Goal: Subscribe to service/newsletter

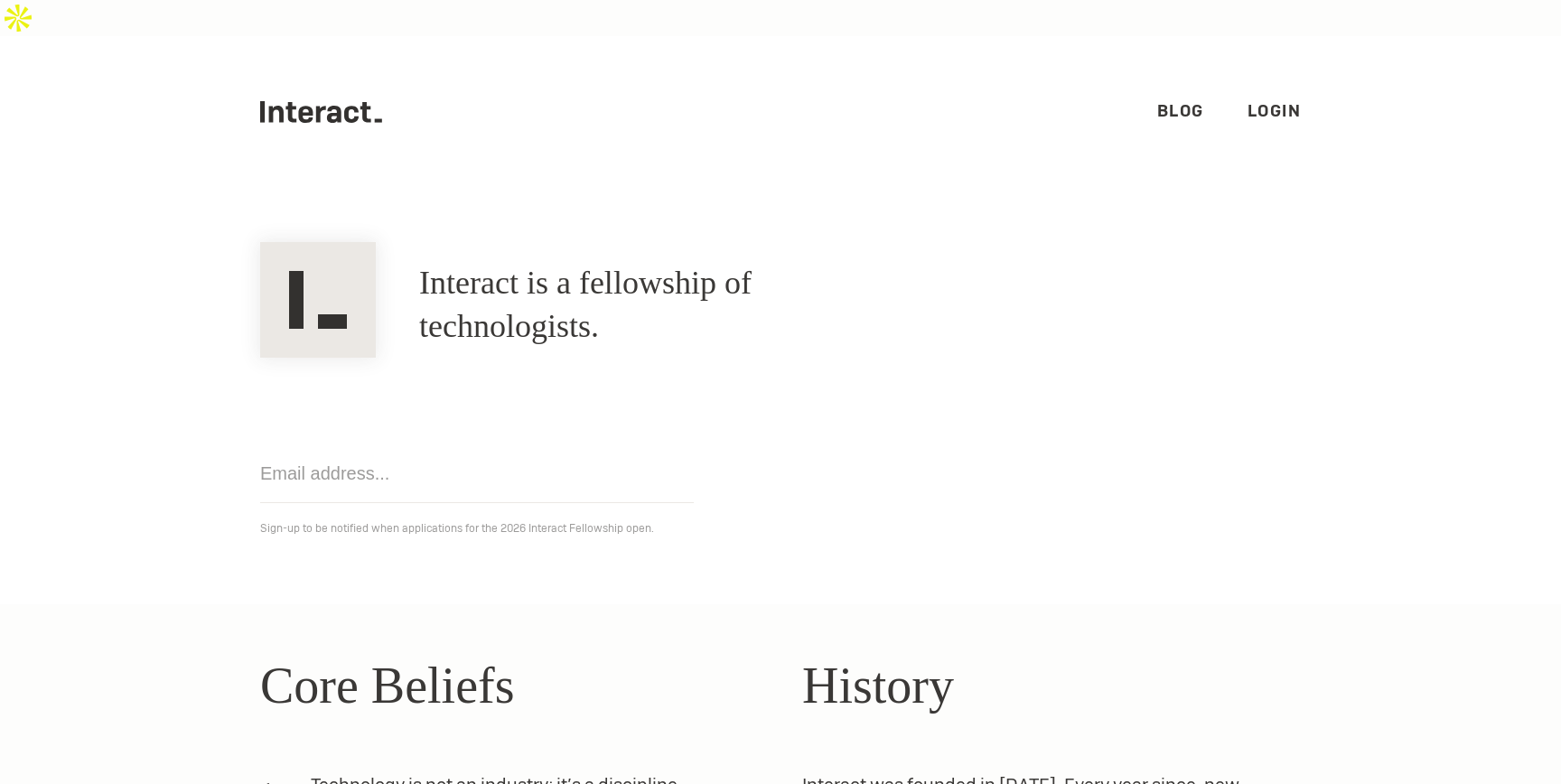
scroll to position [464, 0]
click at [460, 445] on input "email" at bounding box center [477, 474] width 434 height 59
type input "erick@gomry.com"
click at [711, 517] on p "Sign-up to be notified when applications for the 2026 Interact Fellowship open." at bounding box center [780, 528] width 1041 height 22
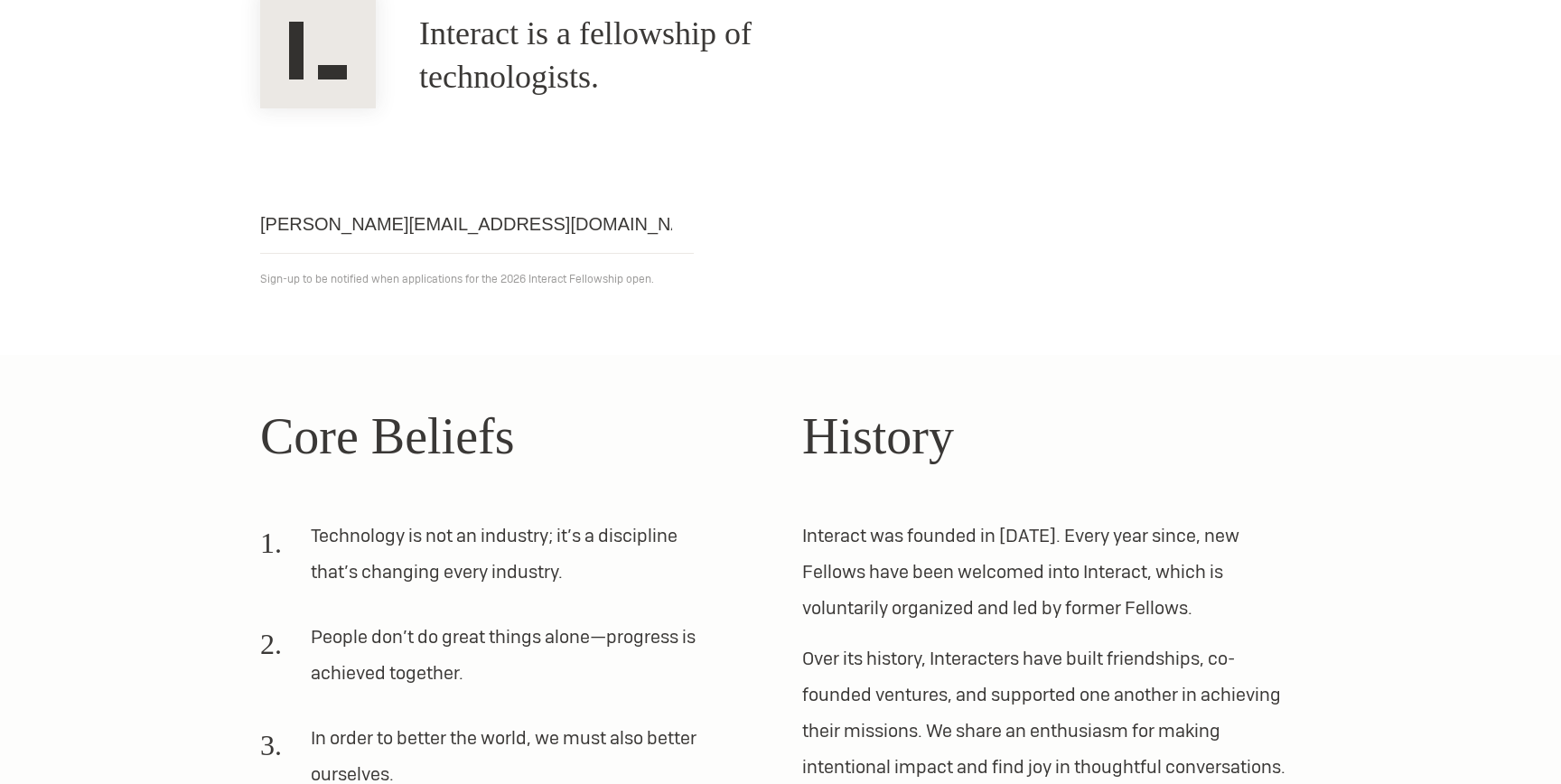
scroll to position [238, 0]
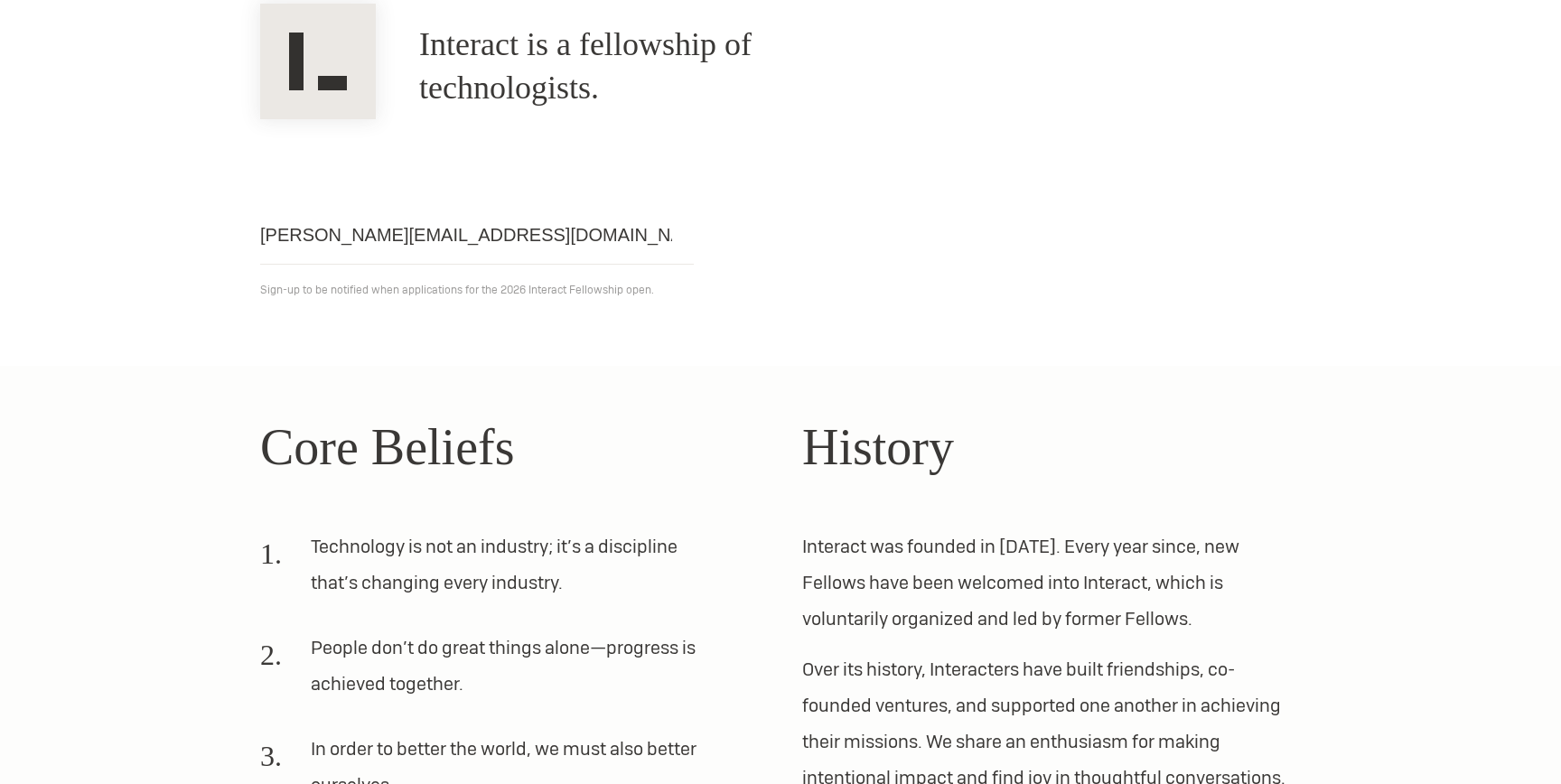
click at [456, 206] on input "erick@gomry.com" at bounding box center [477, 236] width 434 height 59
click input "Get notified" at bounding box center [0, 0] width 0 height 0
